Goal: Task Accomplishment & Management: Manage account settings

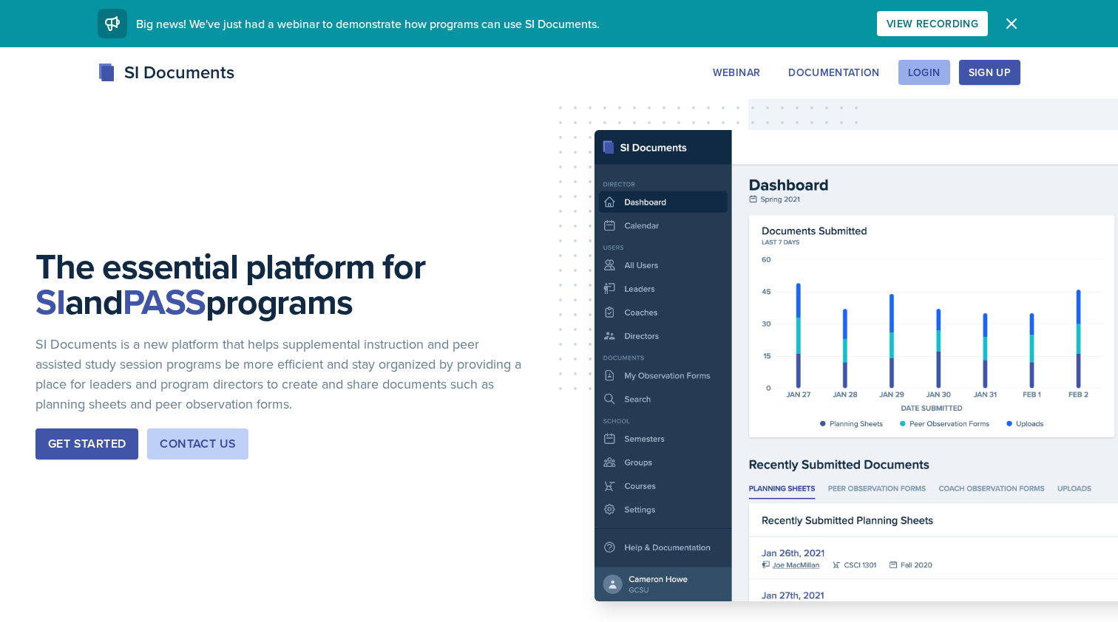
click at [920, 62] on button "Login" at bounding box center [924, 72] width 52 height 25
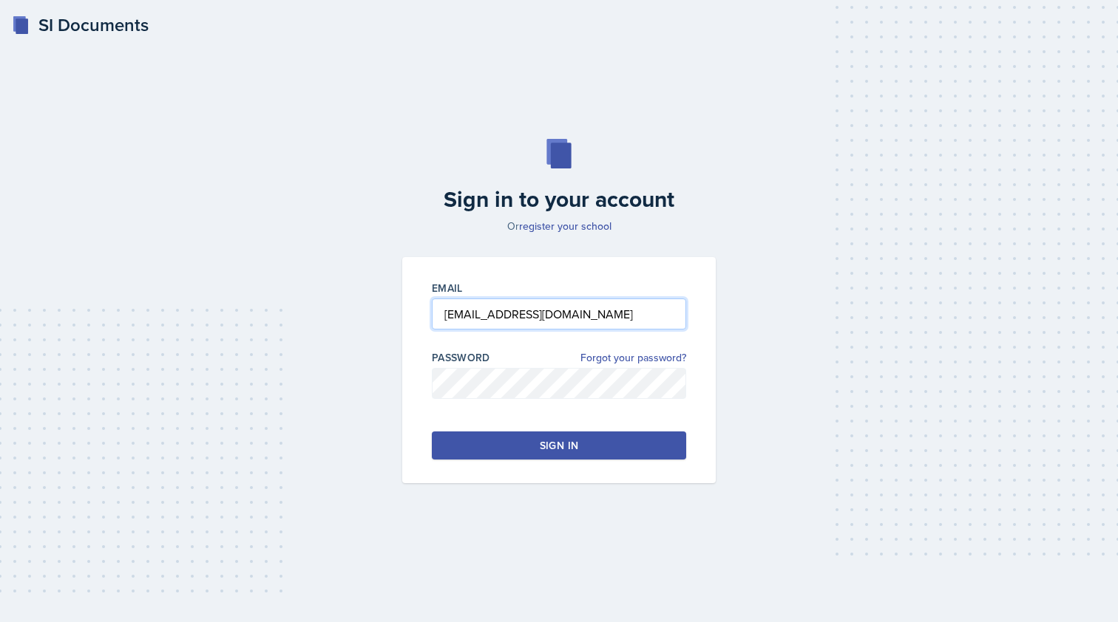
type input "[EMAIL_ADDRESS][DOMAIN_NAME]"
click at [540, 447] on div "Sign in" at bounding box center [559, 445] width 38 height 15
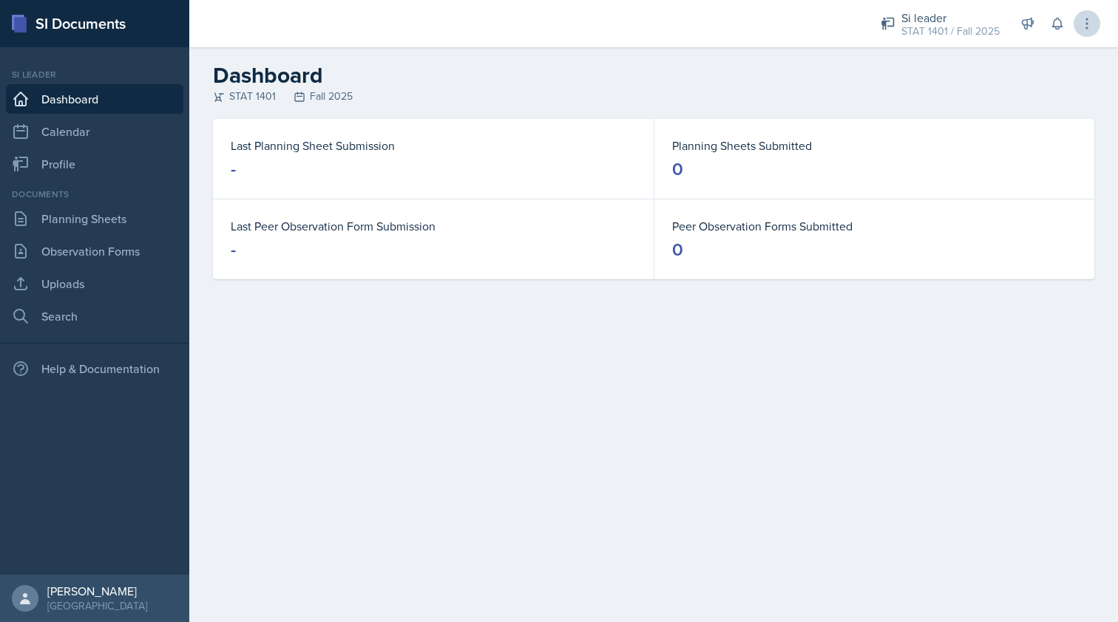
click at [1090, 15] on button at bounding box center [1086, 23] width 27 height 27
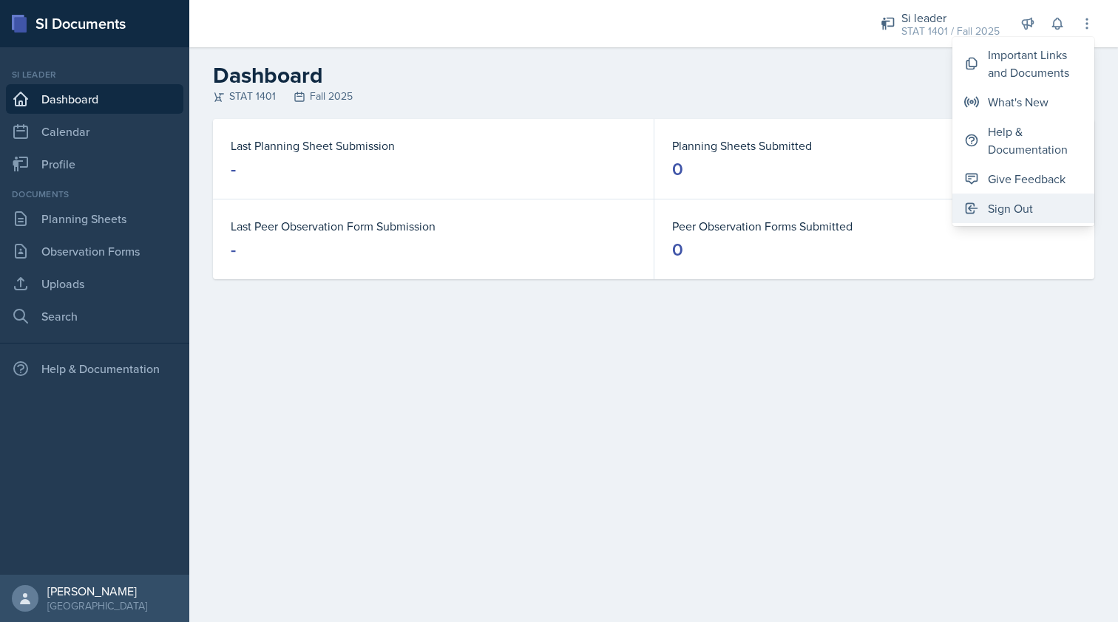
click at [1021, 220] on button "Sign Out" at bounding box center [1023, 209] width 142 height 30
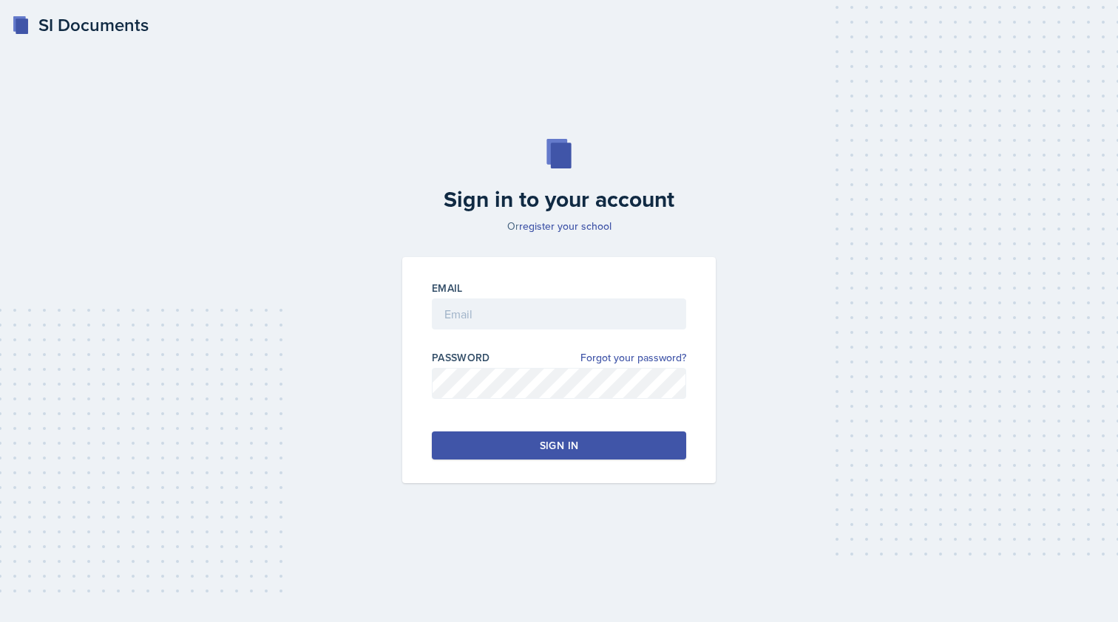
click at [317, 200] on div "Sign in to your account Or register your school Email Password Forgot your pass…" at bounding box center [559, 311] width 1071 height 439
